Goal: Task Accomplishment & Management: Complete application form

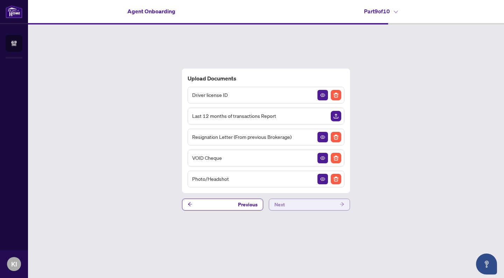
click at [292, 206] on button "Next" at bounding box center [309, 205] width 81 height 12
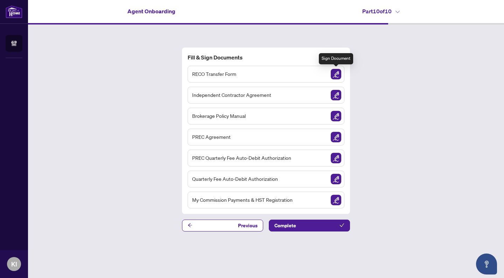
click at [338, 75] on img "Sign Document" at bounding box center [336, 74] width 10 height 10
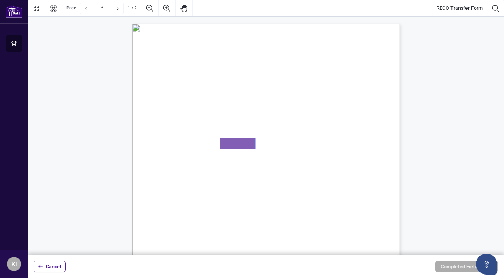
click at [227, 143] on textarea "01K5HE1HH6VSV4QG2YP6JS6HH2" at bounding box center [237, 143] width 35 height 10
click at [176, 120] on span "Employee Signature" at bounding box center [162, 117] width 29 height 5
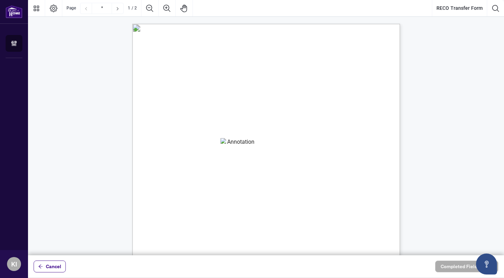
click at [229, 144] on textarea "01K5HE1HH6VSV4QG2YP6JS6HH2" at bounding box center [237, 143] width 35 height 10
paste textarea "*******"
type textarea "*******"
click at [242, 141] on textarea "*******" at bounding box center [237, 143] width 35 height 10
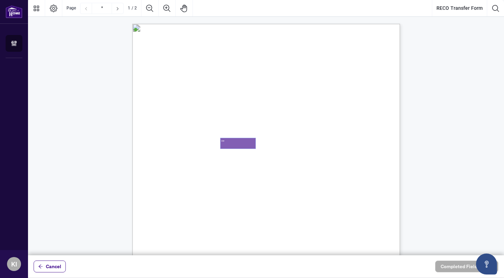
type textarea "*"
paste textarea "*******"
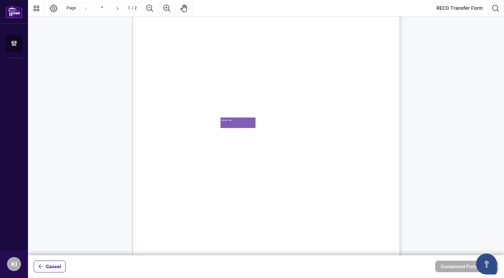
scroll to position [22, 0]
type textarea "*******"
click at [164, 183] on span "Legal Surname" at bounding box center [158, 180] width 21 height 5
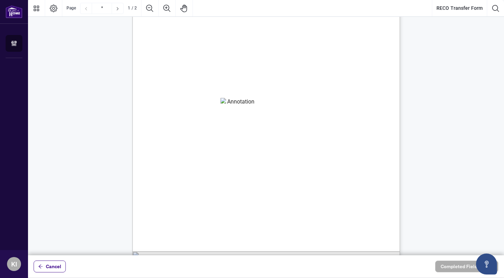
click at [163, 180] on span "Legal Surname" at bounding box center [158, 180] width 21 height 5
click at [169, 180] on span "Legal Surname" at bounding box center [158, 180] width 21 height 5
click at [169, 182] on span "Legal Surname" at bounding box center [158, 180] width 21 height 5
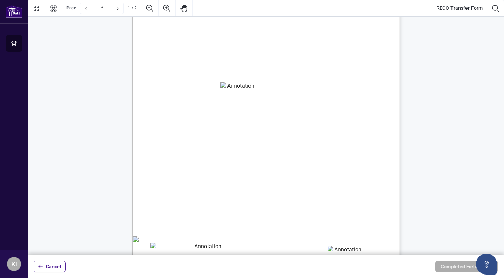
click at [161, 107] on span "Ontario”." at bounding box center [154, 107] width 14 height 5
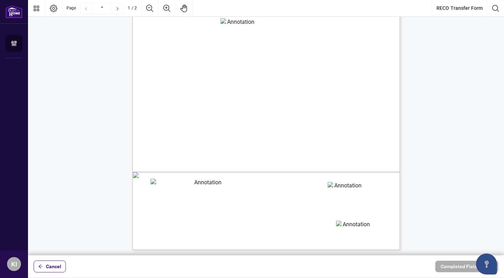
scroll to position [123, 0]
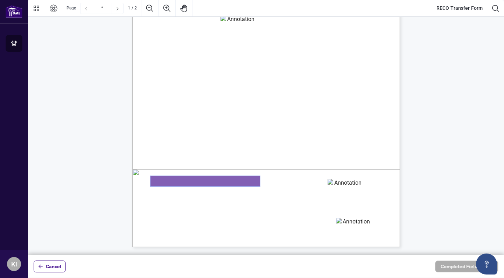
click at [200, 180] on textarea "01K5HE1RPPB34Z6X4K2TQ7R6E7" at bounding box center [204, 181] width 109 height 10
type textarea "**********"
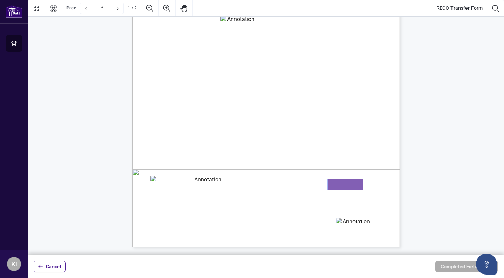
click at [333, 184] on textarea "01K5HE1WBPMMY9M6YAMF9G099W" at bounding box center [344, 184] width 35 height 10
type textarea "*"
type textarea "**********"
click at [312, 198] on span "If yes, it is your responsibility to give written notice of termination to your…" at bounding box center [237, 198] width 149 height 5
click at [312, 197] on span "If yes, it is your responsibility to give written notice of termination to your…" at bounding box center [237, 198] width 149 height 5
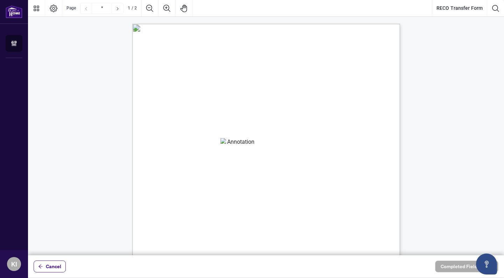
scroll to position [0, 0]
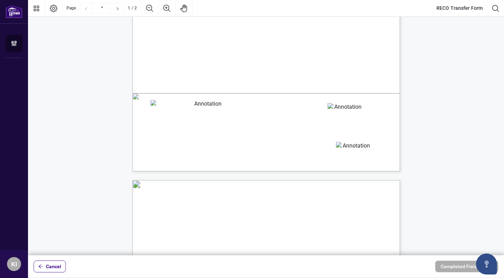
scroll to position [199, 0]
click at [342, 146] on textarea "01K5HE1NKMP9Y7GXFHCFB8NQQX" at bounding box center [353, 146] width 35 height 10
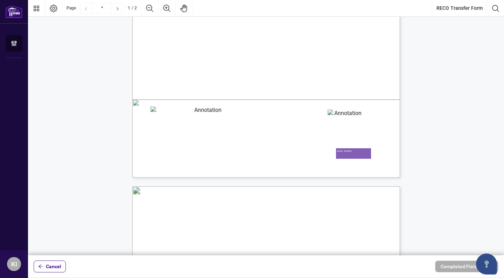
scroll to position [187, 0]
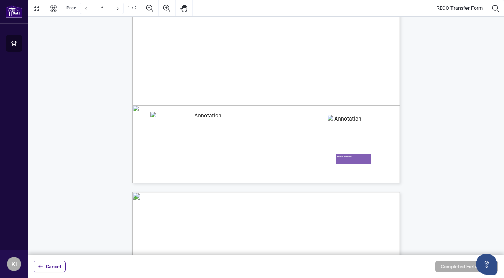
type textarea "**********"
click at [243, 90] on span "Page 1" at bounding box center [501, 249] width 630 height 348
click at [239, 89] on span "Page 1" at bounding box center [501, 249] width 630 height 348
click at [180, 86] on span "Page 1" at bounding box center [454, 249] width 630 height 348
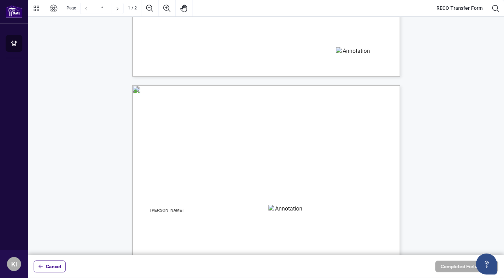
type input "*"
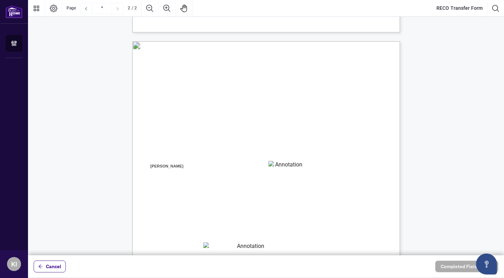
scroll to position [338, 0]
click at [277, 165] on textarea "01K5HE204MAWK9Y1X9NVV121SR" at bounding box center [285, 165] width 35 height 10
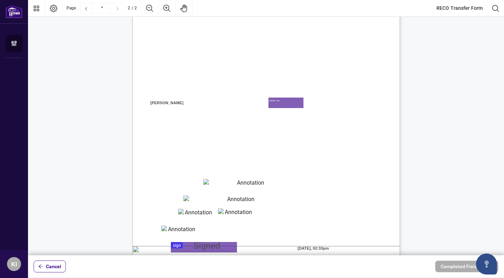
scroll to position [403, 0]
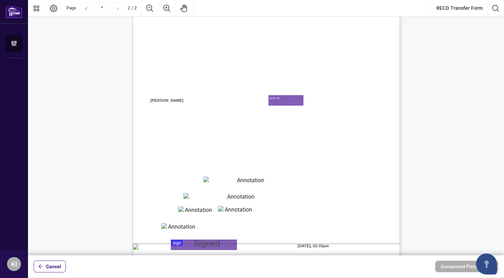
type textarea "*******"
click at [248, 180] on textarea "01K5HE27Q60CJN29XP9FE1QDT1" at bounding box center [247, 182] width 89 height 10
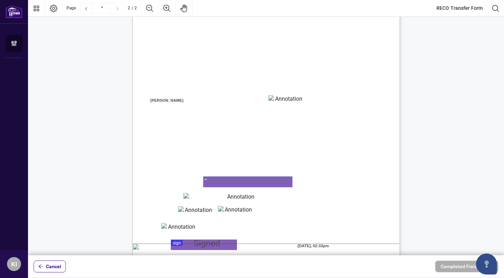
type textarea "*"
type textarea "**********"
click at [238, 197] on textarea "01K5HE2BD26DMZH53K3NRVNP9V" at bounding box center [237, 198] width 109 height 10
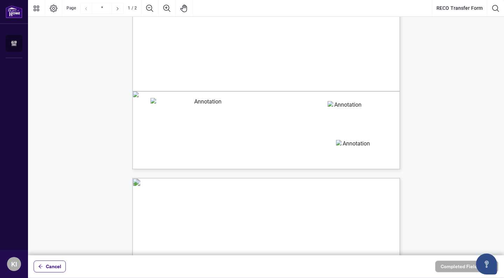
scroll to position [207, 0]
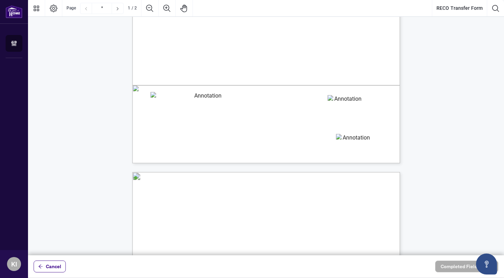
click at [312, 114] on span "If yes, it is your responsibility to give written notice of termination to your…" at bounding box center [237, 114] width 149 height 5
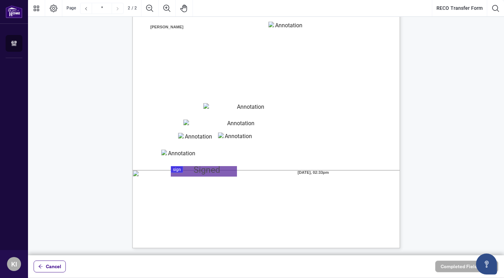
scroll to position [477, 0]
click at [159, 193] on span "E-mail" at bounding box center [153, 195] width 10 height 5
click at [159, 196] on span "E-mail" at bounding box center [153, 195] width 10 height 5
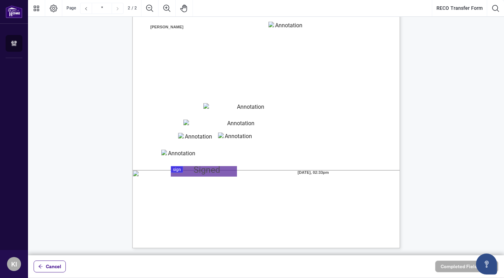
click at [159, 196] on span "E-mail" at bounding box center [153, 195] width 10 height 5
click at [159, 195] on span "E-mail" at bounding box center [153, 195] width 10 height 5
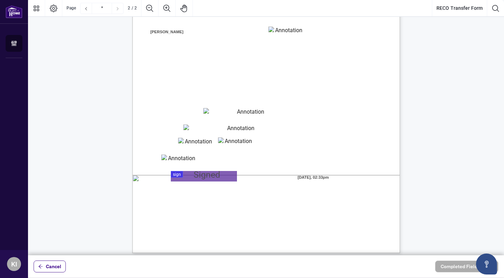
click at [159, 198] on span "E-mail" at bounding box center [153, 200] width 10 height 5
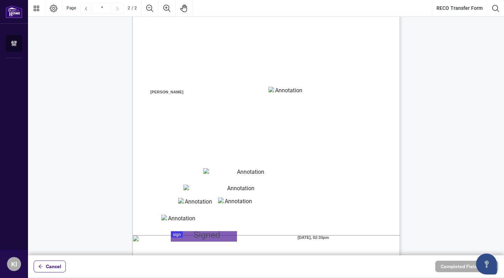
scroll to position [413, 0]
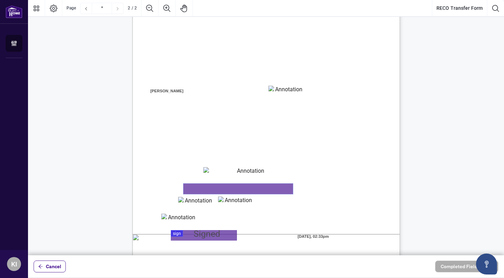
click at [208, 188] on textarea "01K5HE2BD26DMZH53K3NRVNP9V" at bounding box center [237, 189] width 109 height 10
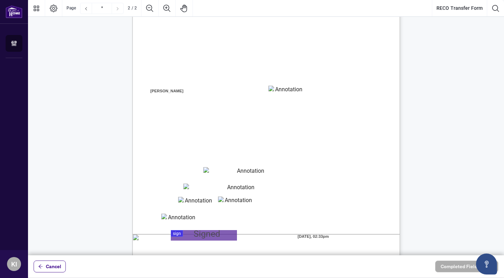
click at [184, 75] on span "Name(s) of applicants" at bounding box center [166, 74] width 36 height 5
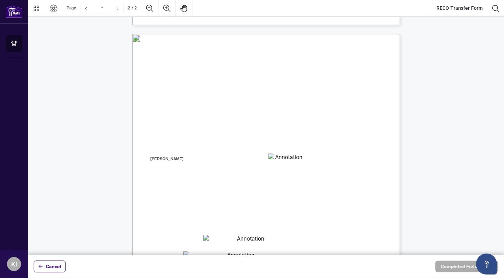
scroll to position [250, 0]
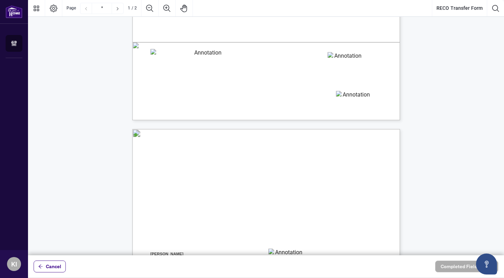
type input "*"
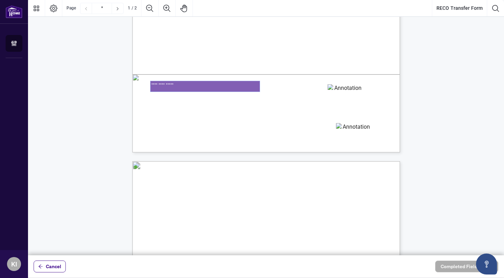
click at [182, 85] on textarea "**********" at bounding box center [204, 86] width 109 height 10
click at [229, 86] on textarea "**********" at bounding box center [204, 86] width 109 height 10
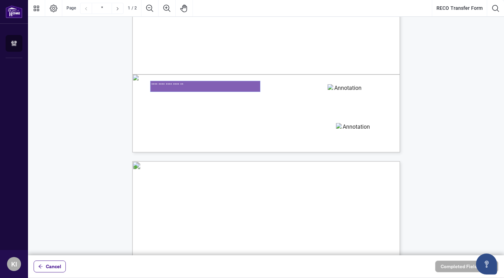
click at [229, 86] on textarea "**********" at bounding box center [204, 86] width 109 height 10
paste textarea "*******"
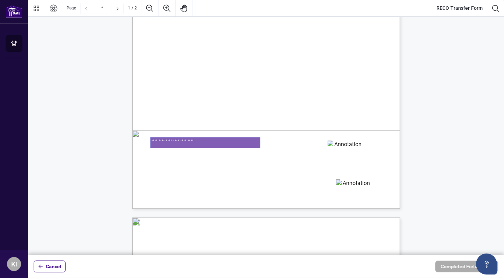
scroll to position [160, 0]
type textarea "**********"
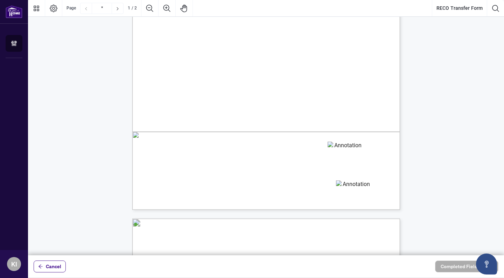
click at [256, 76] on span "- (If R.R.: Give Lot, Concession Number & Township)" at bounding box center [217, 75] width 77 height 5
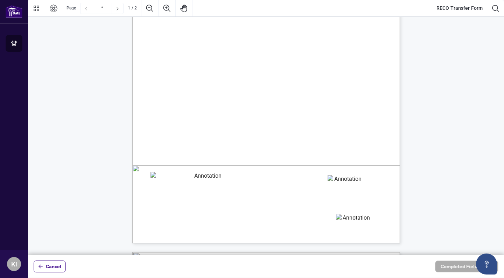
scroll to position [135, 0]
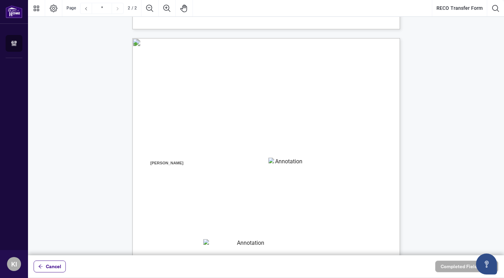
type input "*"
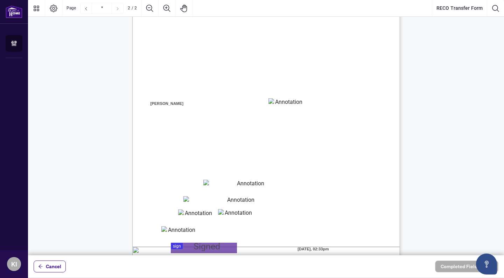
scroll to position [408, 0]
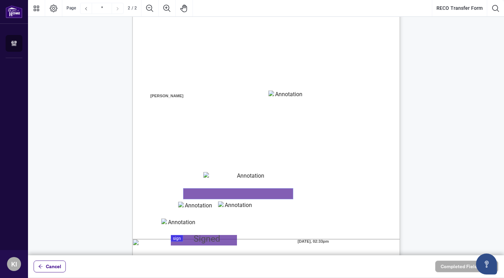
click at [264, 197] on textarea "01K5HE2BD26DMZH53K3NRVNP9V" at bounding box center [237, 194] width 109 height 10
click at [194, 192] on textarea "**********" at bounding box center [237, 194] width 109 height 10
click at [201, 192] on textarea "**********" at bounding box center [237, 194] width 109 height 10
click at [211, 192] on textarea "**********" at bounding box center [237, 194] width 109 height 10
type textarea "**********"
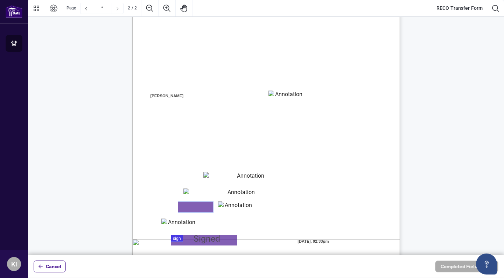
click at [197, 205] on textarea "01K5HE2HNZ66T97FRWD00J66JY" at bounding box center [195, 207] width 35 height 10
type textarea "**"
click at [238, 206] on textarea "01K5HE2FQAPAVGH4C481QXVP3J" at bounding box center [235, 206] width 35 height 10
type textarea "****"
click at [239, 213] on span "YYYY" at bounding box center [235, 214] width 8 height 5
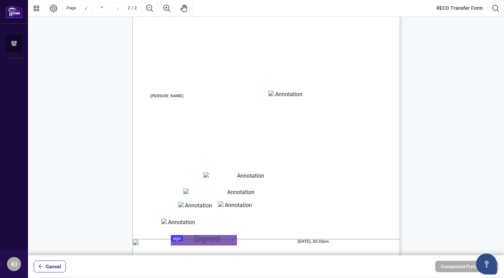
click at [185, 224] on textarea "01K5HE2MS081796BJ4HVYMBT5N" at bounding box center [178, 224] width 35 height 10
type textarea "***"
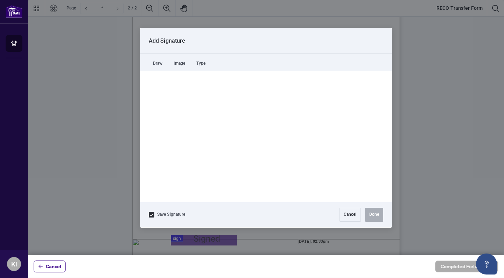
click at [205, 239] on div at bounding box center [266, 127] width 476 height 255
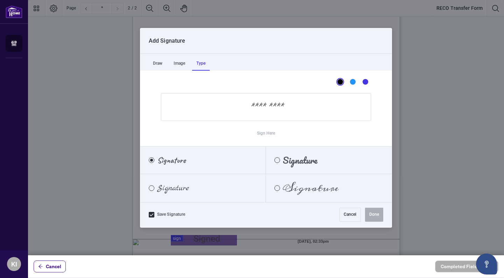
click at [202, 64] on div "Type" at bounding box center [200, 64] width 17 height 14
click at [302, 187] on span "Signature" at bounding box center [311, 188] width 56 height 8
click at [260, 107] on input "Sign Here" at bounding box center [266, 107] width 210 height 28
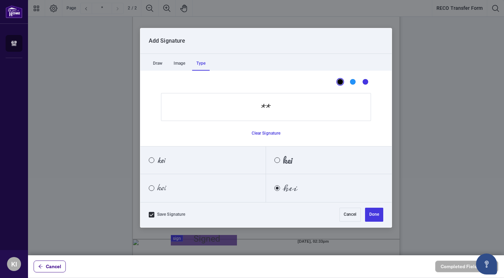
type input "*"
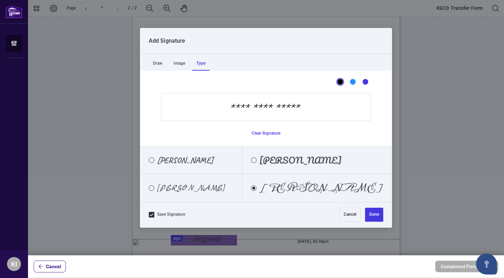
type input "**********"
click at [204, 186] on span "[PERSON_NAME]" at bounding box center [191, 188] width 68 height 8
click at [231, 158] on label "[PERSON_NAME]" at bounding box center [191, 161] width 102 height 28
click at [300, 158] on span "[PERSON_NAME]" at bounding box center [300, 160] width 82 height 8
click at [212, 187] on div "[PERSON_NAME]" at bounding box center [186, 188] width 93 height 8
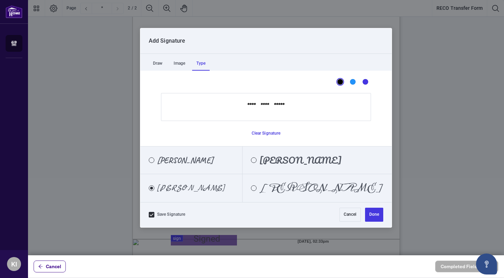
click at [301, 186] on span "[PERSON_NAME]" at bounding box center [321, 188] width 124 height 8
click at [210, 189] on div "[PERSON_NAME]" at bounding box center [186, 188] width 93 height 8
click at [376, 214] on button "Done" at bounding box center [374, 215] width 18 height 14
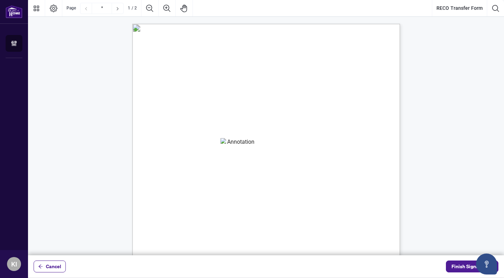
scroll to position [0, 0]
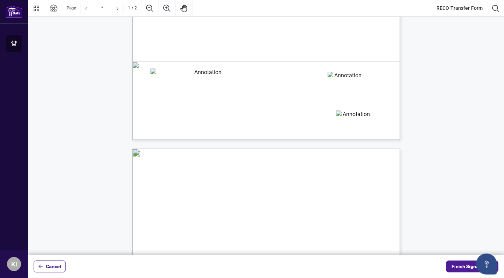
type input "*"
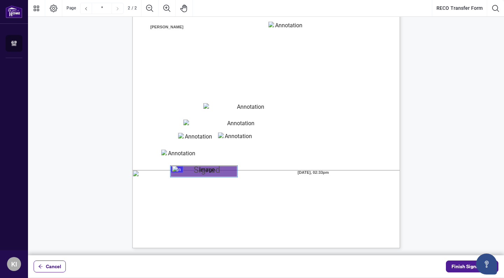
scroll to position [477, 0]
click at [453, 264] on span "Finish Signing" at bounding box center [466, 266] width 31 height 11
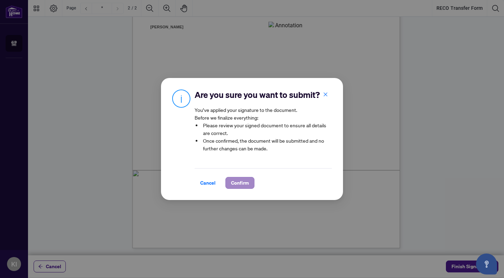
click at [239, 183] on span "Confirm" at bounding box center [240, 182] width 18 height 11
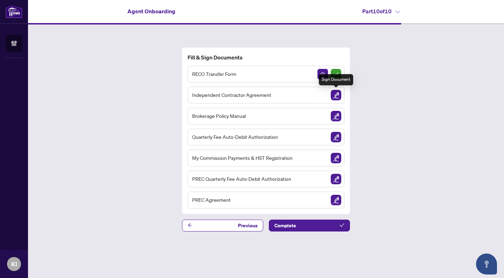
click at [336, 94] on img "Sign Document" at bounding box center [336, 95] width 10 height 10
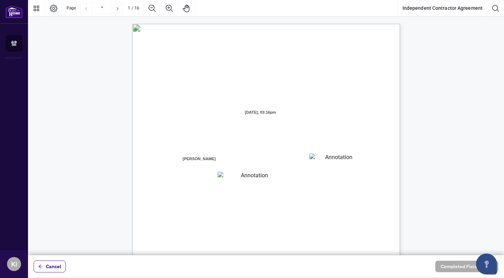
click at [268, 113] on span "[DATE], 03:16pm" at bounding box center [260, 112] width 52 height 10
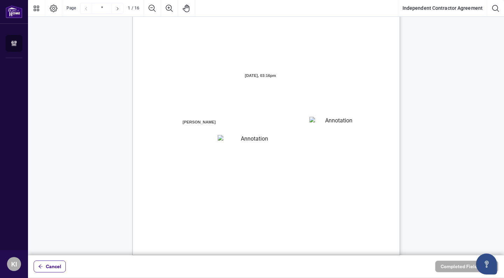
scroll to position [37, 0]
click at [339, 120] on textarea "01K5HBS2D2ZTJF1JF5QCQZ6GNE" at bounding box center [335, 121] width 53 height 10
type textarea "*******"
click at [272, 160] on span "[PERSON_NAME] is registered as a real estate brokerage and licensed through the…" at bounding box center [273, 161] width 172 height 6
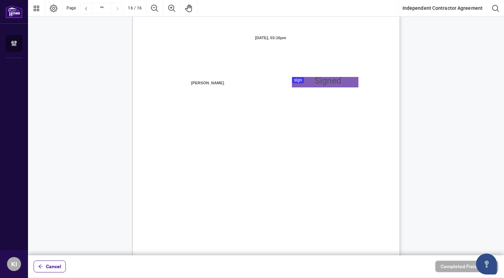
scroll to position [5332, 0]
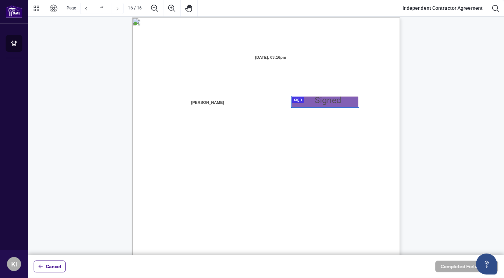
click at [312, 105] on div at bounding box center [266, 127] width 476 height 255
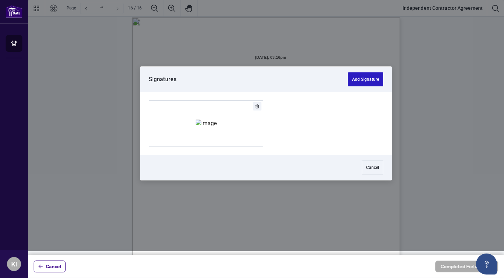
click at [367, 86] on button "Add Signature" at bounding box center [365, 79] width 35 height 14
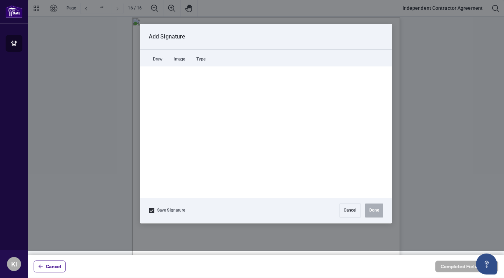
scroll to position [0, 0]
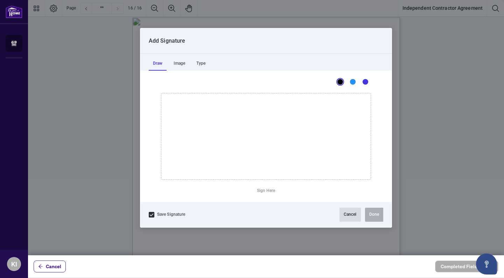
click at [346, 217] on button "Cancel" at bounding box center [349, 215] width 21 height 14
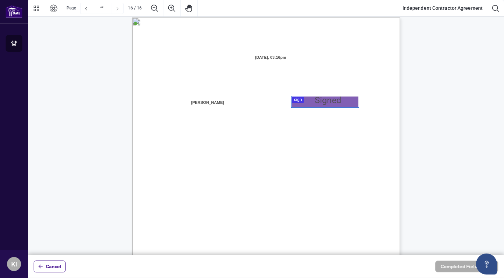
click at [327, 102] on div at bounding box center [266, 127] width 476 height 255
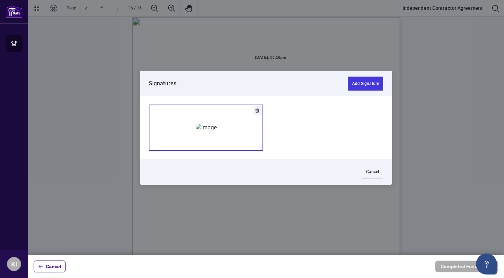
click at [211, 132] on img "Add Signature" at bounding box center [206, 128] width 21 height 8
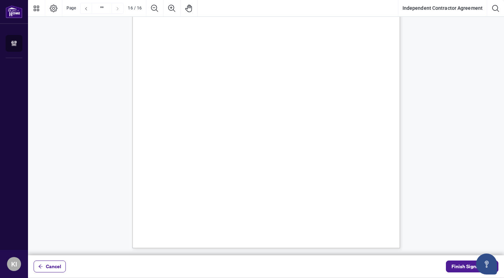
type input "**"
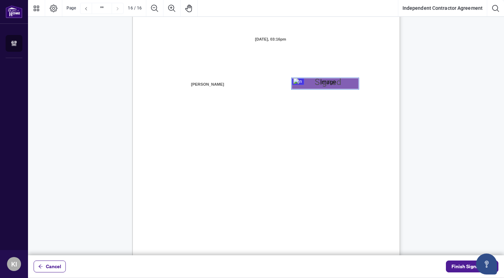
scroll to position [5345, 0]
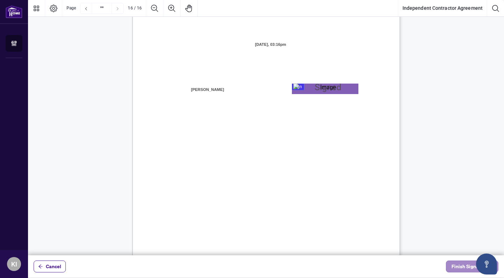
click at [457, 267] on span "Finish Signing" at bounding box center [466, 266] width 31 height 11
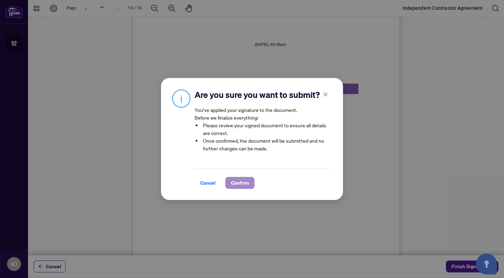
click at [245, 185] on span "Confirm" at bounding box center [240, 182] width 18 height 11
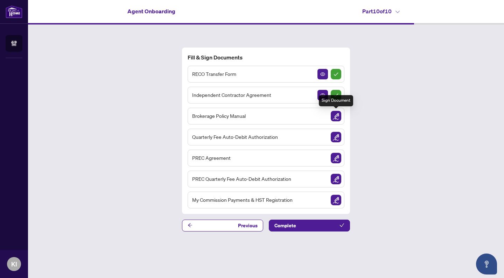
click at [338, 114] on img "Sign Document" at bounding box center [336, 116] width 10 height 10
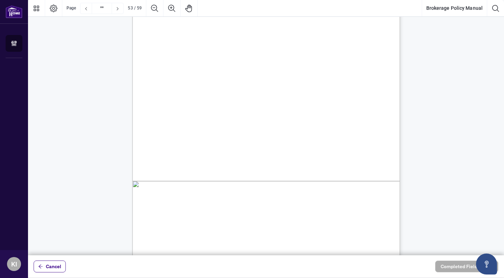
scroll to position [18583, 0]
click at [300, 162] on span "$175.00 for each additional commission advance payment." at bounding box center [243, 162] width 113 height 7
click at [309, 176] on span "and $175.00 for each additional commission advance payment." at bounding box center [247, 175] width 121 height 7
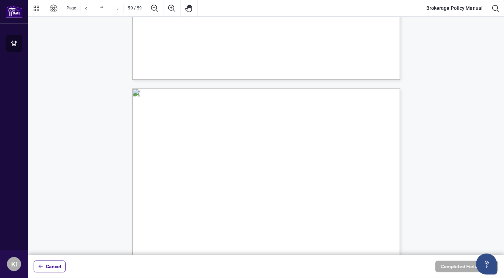
type input "**"
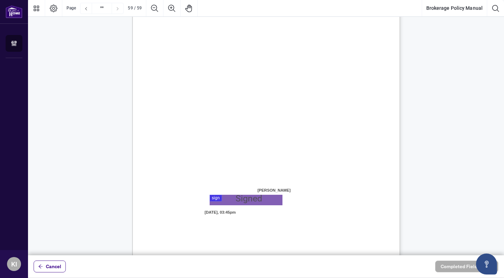
scroll to position [20613, 0]
click at [246, 197] on div at bounding box center [266, 127] width 476 height 255
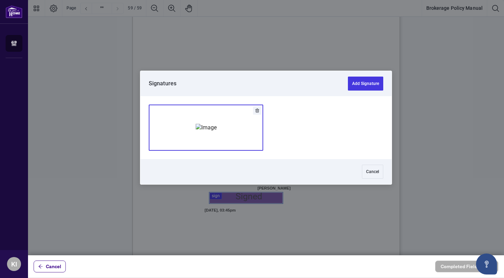
click at [217, 124] on img "Add Signature" at bounding box center [206, 128] width 21 height 8
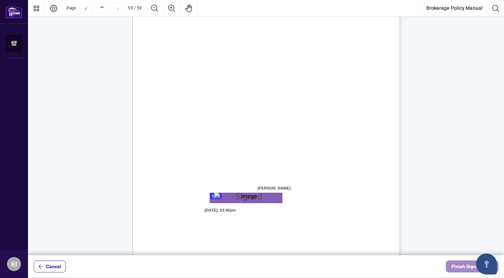
click at [462, 267] on span "Finish Signing" at bounding box center [466, 266] width 31 height 11
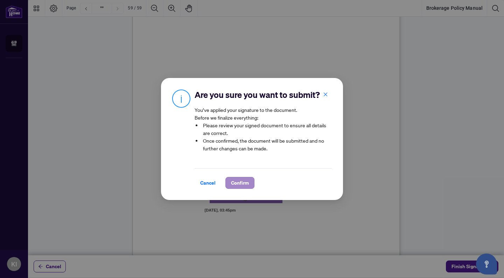
click at [250, 182] on button "Confirm" at bounding box center [239, 183] width 29 height 12
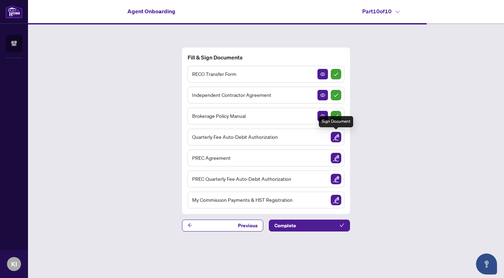
click at [332, 137] on img "Sign Document" at bounding box center [336, 137] width 10 height 10
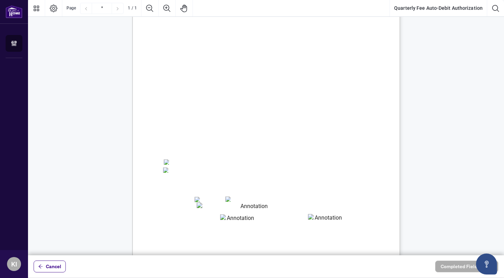
scroll to position [30, 0]
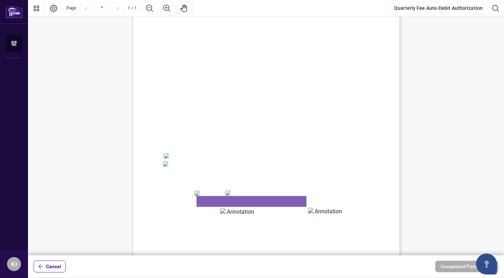
click at [268, 203] on textarea "01K5HBVV4AMBPA8916V01TJ177" at bounding box center [251, 201] width 109 height 10
click at [200, 195] on span "VISA" at bounding box center [205, 193] width 10 height 5
click at [207, 200] on textarea "01K5HBVV4AMBPA8916V01TJ177" at bounding box center [251, 201] width 109 height 10
click at [205, 203] on textarea "01K5HBVV4AMBPA8916V01TJ177" at bounding box center [251, 201] width 109 height 10
type textarea "**********"
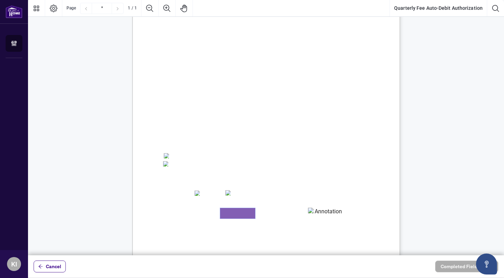
click at [224, 215] on textarea "01K5HBVNQJWZBJDVEQ7DVVRPNY" at bounding box center [237, 213] width 35 height 10
type textarea "*******"
click at [320, 215] on textarea "01K5HBVQPCJV8TPA081QWYJNAX" at bounding box center [325, 213] width 35 height 10
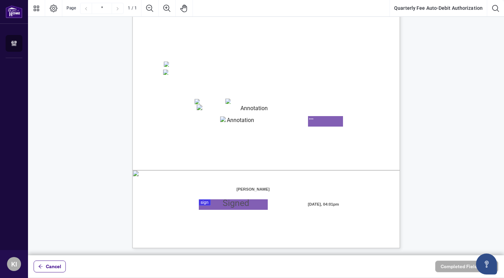
scroll to position [0, 0]
type textarea "***"
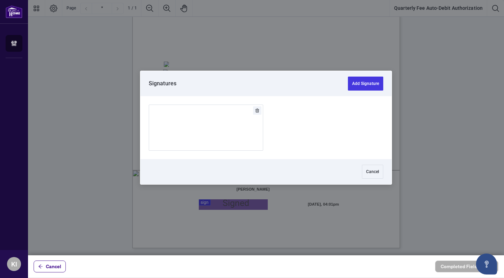
click at [234, 204] on div at bounding box center [266, 127] width 476 height 255
click at [217, 118] on div "Add Signature" at bounding box center [206, 128] width 21 height 70
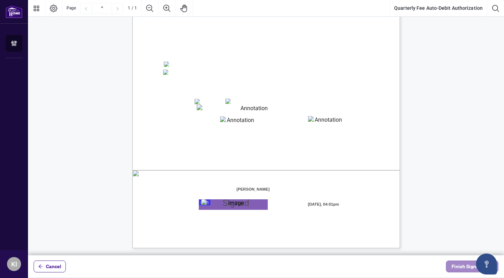
click at [460, 268] on span "Finish Signing" at bounding box center [466, 266] width 31 height 11
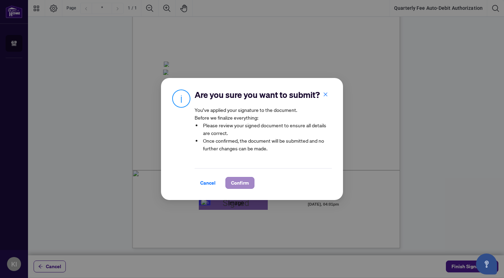
click at [243, 181] on span "Confirm" at bounding box center [240, 182] width 18 height 11
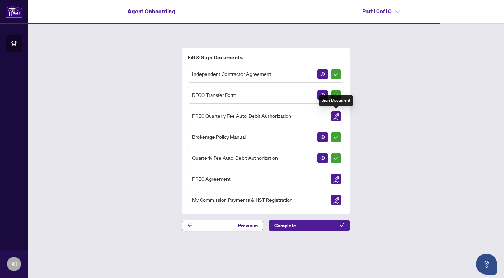
click at [335, 114] on img "Sign Document" at bounding box center [336, 116] width 10 height 10
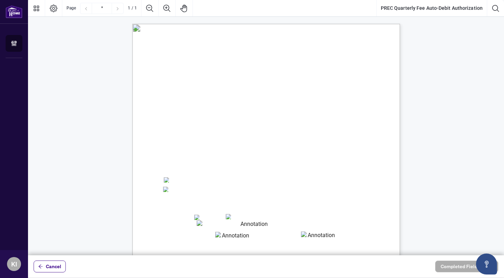
click at [98, 57] on div "Right at Home Realty, Brokerage PREC Quarterly Fees Billing Authorization Quart…" at bounding box center [165, 193] width 275 height 353
click at [53, 269] on span "Cancel" at bounding box center [53, 266] width 15 height 11
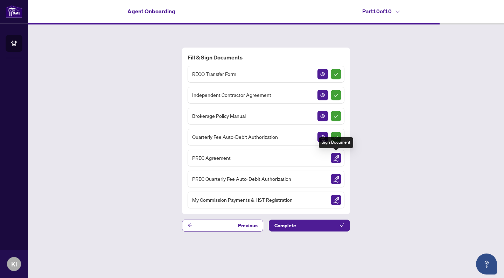
click at [336, 157] on img "Sign Document" at bounding box center [336, 158] width 10 height 10
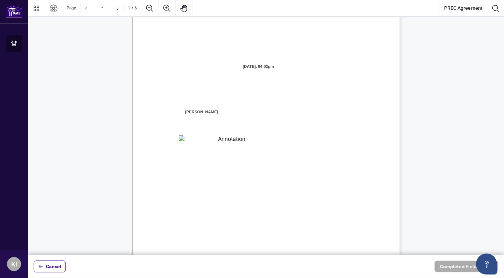
scroll to position [21, 0]
click at [258, 135] on textarea "01K5HBWFZG8FFX22HB7YPKEXAA" at bounding box center [229, 138] width 100 height 10
drag, startPoint x: 163, startPoint y: 82, endPoint x: 208, endPoint y: 82, distance: 44.4
click at [299, 3] on span "Right at Home Realty, Brokerage is a corporation incorporated and existing unde…" at bounding box center [299, 3] width 0 height 0
click at [215, 137] on textarea "01K5HBWFZG8FFX22HB7YPKEXAA" at bounding box center [229, 138] width 100 height 10
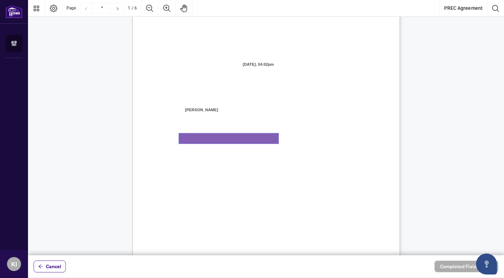
paste textarea "**********"
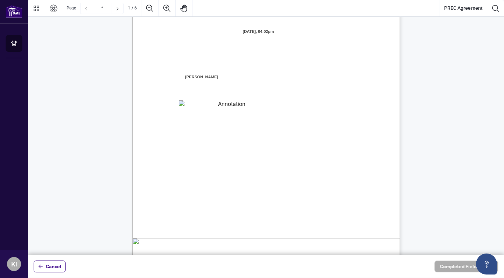
scroll to position [55, 0]
click at [244, 101] on textarea "**********" at bounding box center [229, 105] width 100 height 10
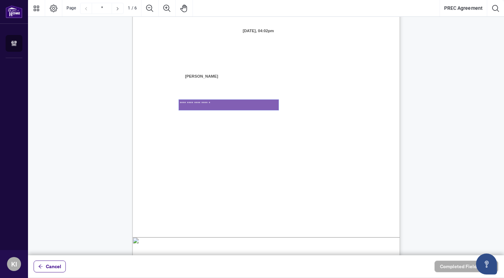
click at [244, 101] on textarea "**********" at bounding box center [229, 105] width 100 height 10
type textarea "*"
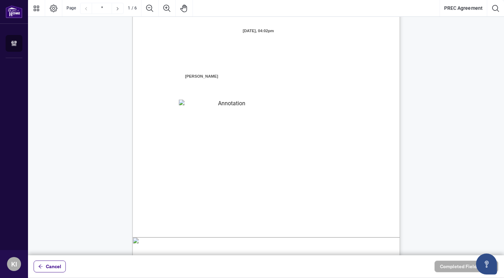
click at [174, 93] on span "-and-" at bounding box center [169, 95] width 10 height 6
click at [189, 124] on span "WHEREAS:" at bounding box center [176, 125] width 25 height 6
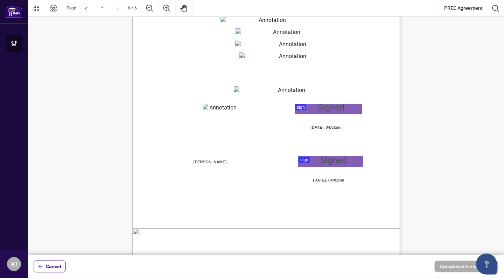
scroll to position [1839, 0]
click at [320, 160] on div at bounding box center [266, 127] width 476 height 255
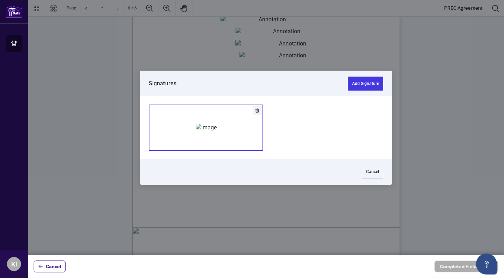
click at [217, 132] on img "Add Signature" at bounding box center [206, 128] width 21 height 8
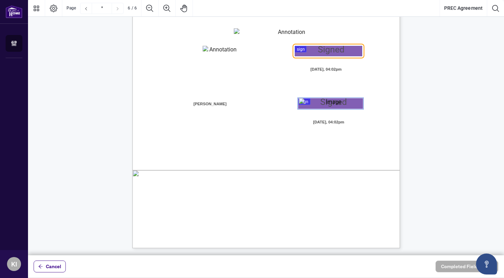
scroll to position [1897, 0]
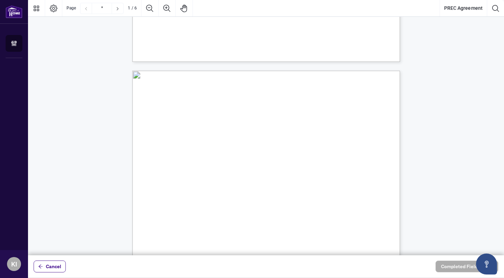
scroll to position [0, 0]
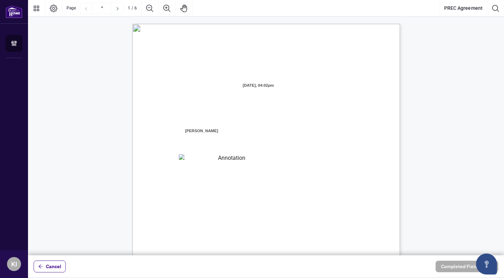
type input "*"
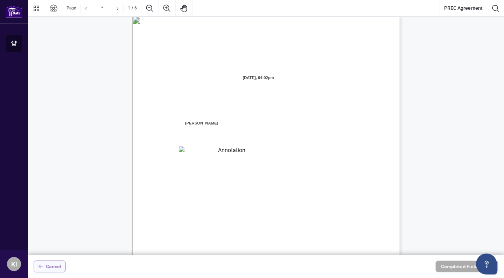
click at [52, 267] on span "Cancel" at bounding box center [53, 266] width 15 height 11
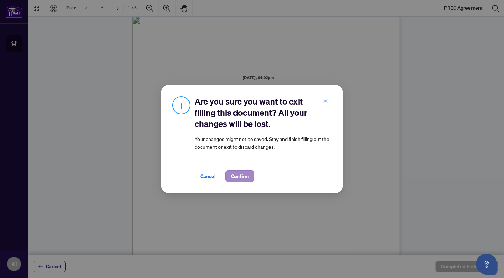
click at [238, 178] on span "Confirm" at bounding box center [240, 176] width 18 height 11
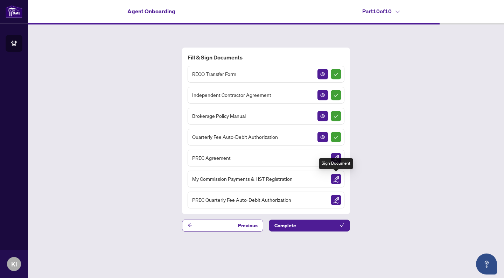
click at [333, 179] on img "Sign Document" at bounding box center [336, 179] width 10 height 10
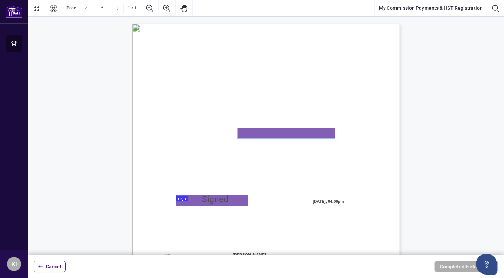
click at [296, 136] on textarea "01K5HDDVT4JE8NM1VE29ESNS8S" at bounding box center [285, 133] width 97 height 10
click at [258, 134] on textarea "01K5HDDVT4JE8NM1VE29ESNS8S" at bounding box center [285, 133] width 97 height 10
paste textarea "**********"
type textarea "**********"
drag, startPoint x: 242, startPoint y: 183, endPoint x: 231, endPoint y: 193, distance: 15.3
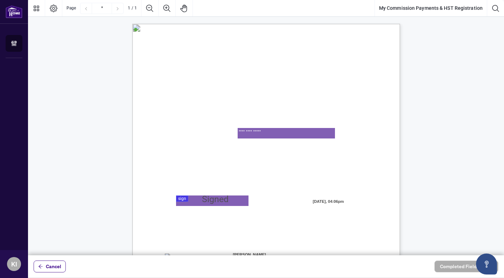
click at [242, 183] on span "accordance with federal and provincial tax laws." at bounding box center [209, 183] width 90 height 6
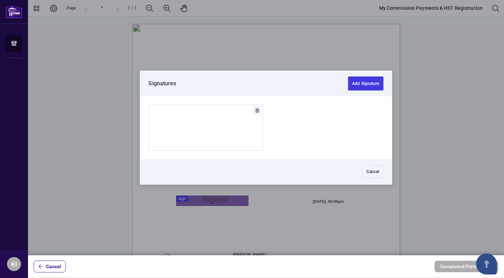
click at [224, 199] on div at bounding box center [266, 127] width 476 height 255
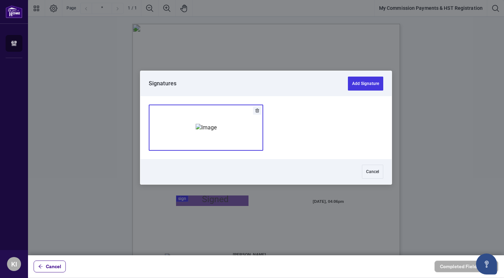
click at [216, 129] on img "Add Signature" at bounding box center [206, 128] width 21 height 8
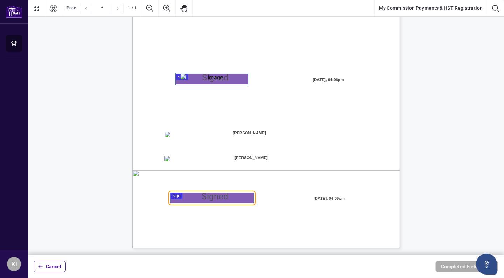
scroll to position [122, 0]
click at [262, 157] on span "[PERSON_NAME]" at bounding box center [250, 158] width 35 height 10
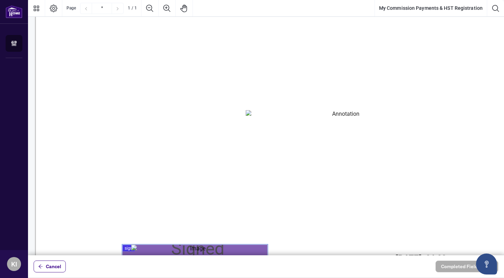
scroll to position [122, 21]
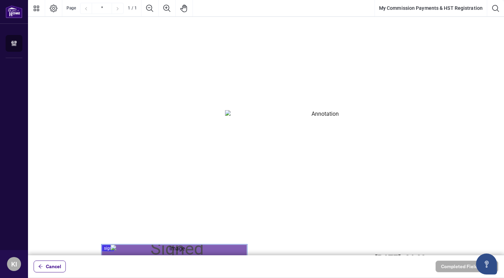
click at [133, 131] on span "My HST Registration Number is:" at bounding box center [138, 125] width 121 height 12
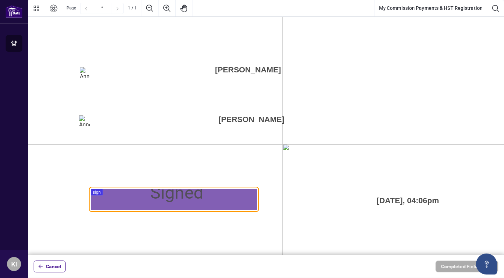
scroll to position [416, 21]
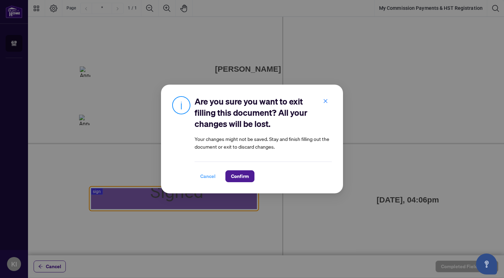
click at [210, 177] on span "Cancel" at bounding box center [207, 176] width 15 height 11
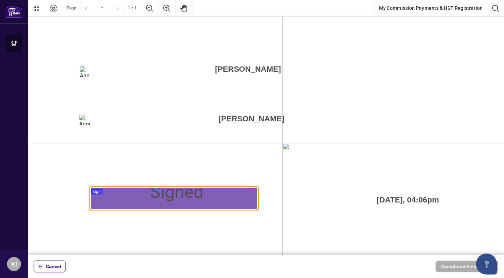
click at [269, 115] on span "[PERSON_NAME]" at bounding box center [251, 119] width 70 height 21
click at [263, 119] on span "[PERSON_NAME]" at bounding box center [251, 119] width 70 height 21
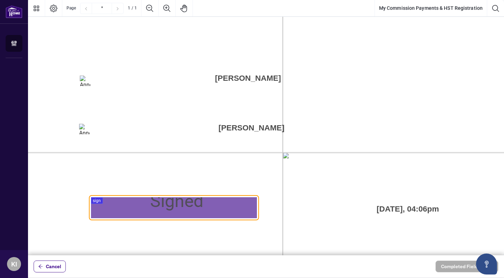
scroll to position [407, 21]
click at [163, 85] on span "I" at bounding box center [162, 81] width 2 height 12
click at [142, 206] on div at bounding box center [266, 127] width 476 height 255
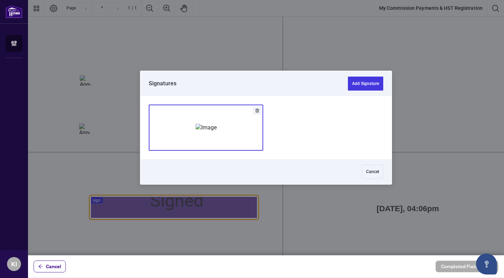
click at [203, 141] on div "Add Signature" at bounding box center [206, 128] width 21 height 70
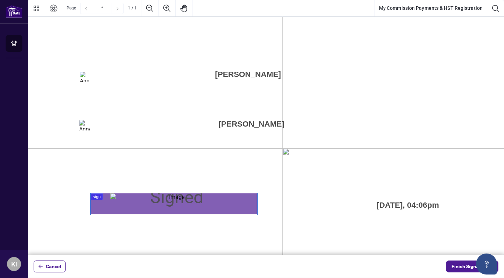
scroll to position [410, 21]
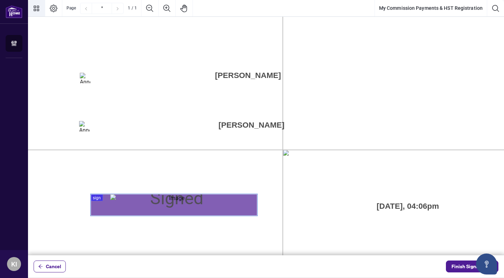
click at [34, 10] on icon "Thumbnails" at bounding box center [37, 9] width 6 height 6
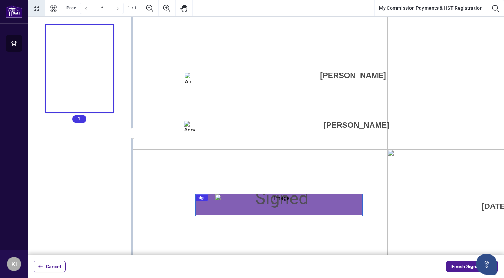
click at [284, 202] on div "Page 1" at bounding box center [278, 204] width 127 height 21
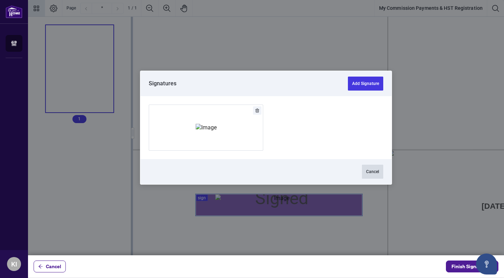
click at [370, 172] on button "Cancel" at bounding box center [372, 172] width 21 height 14
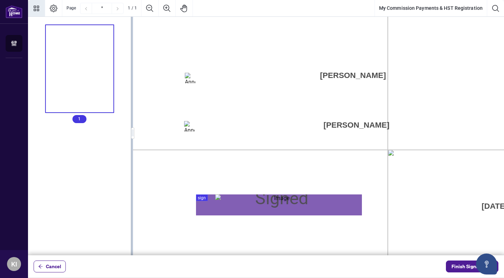
click at [252, 122] on span "Manual Cheque:" at bounding box center [225, 128] width 55 height 12
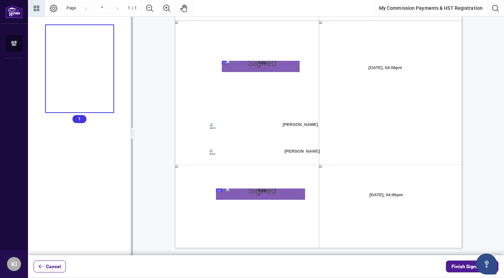
scroll to position [146, 0]
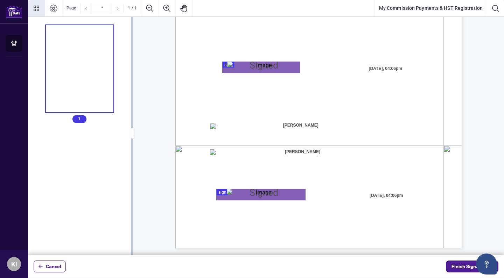
click at [319, 125] on span "[PERSON_NAME]" at bounding box center [301, 126] width 38 height 12
click at [458, 263] on span "Finish Signing" at bounding box center [466, 266] width 31 height 11
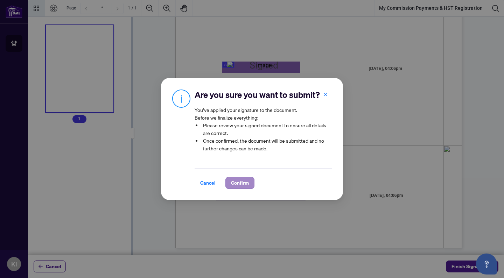
click at [240, 183] on span "Confirm" at bounding box center [240, 182] width 18 height 11
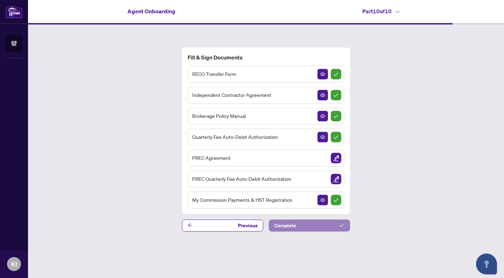
click at [292, 226] on span "Complete" at bounding box center [285, 225] width 22 height 11
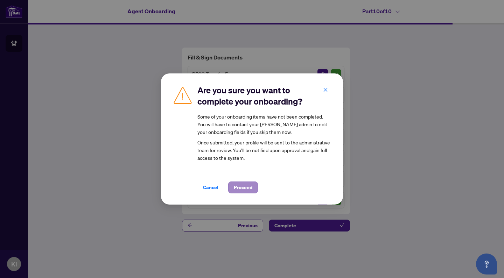
click at [244, 188] on span "Proceed" at bounding box center [243, 187] width 19 height 11
